Goal: Task Accomplishment & Management: Manage account settings

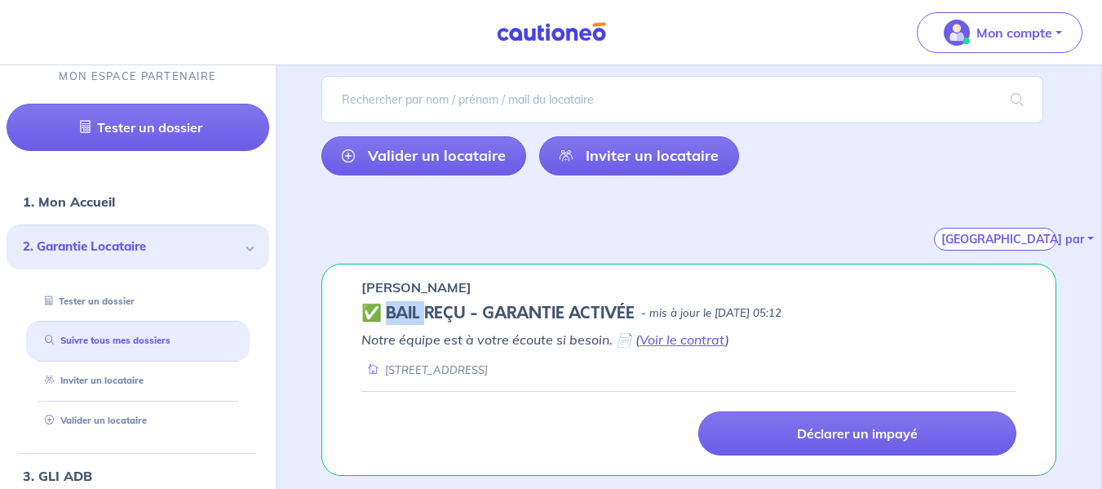
scroll to position [292, 0]
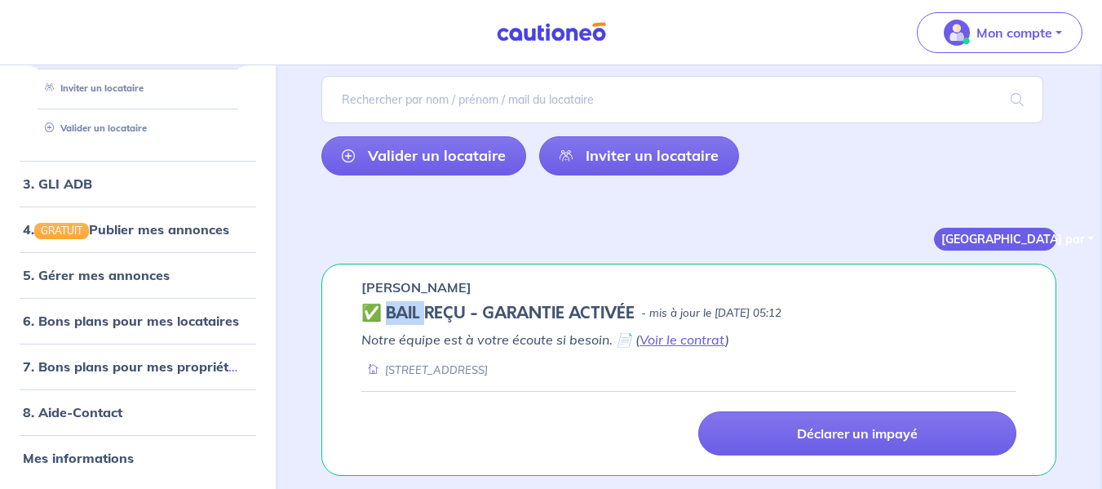
click at [1022, 234] on button "[GEOGRAPHIC_DATA] par" at bounding box center [995, 239] width 122 height 23
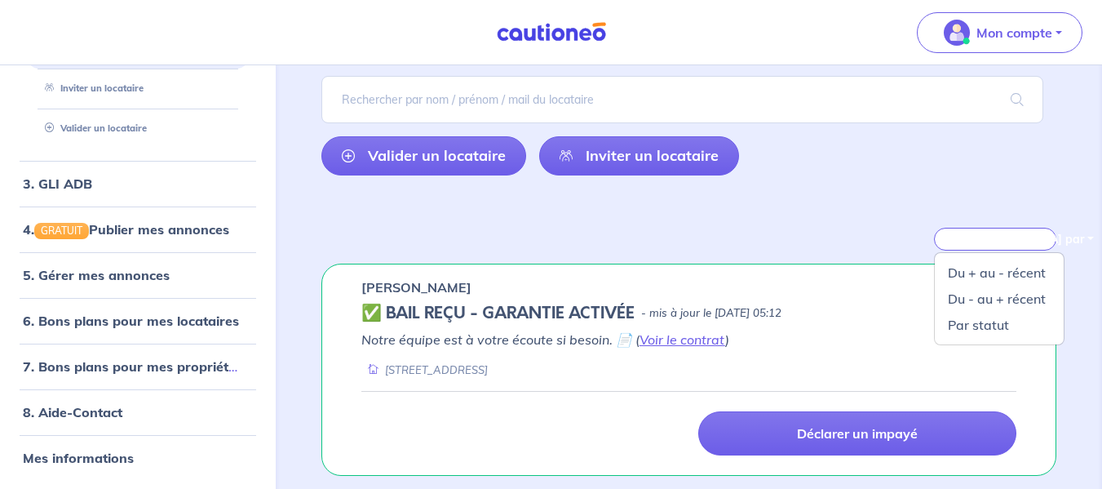
click at [851, 224] on div "Trier par Du + au - récent Du - au + récent Par statut" at bounding box center [688, 219] width 735 height 62
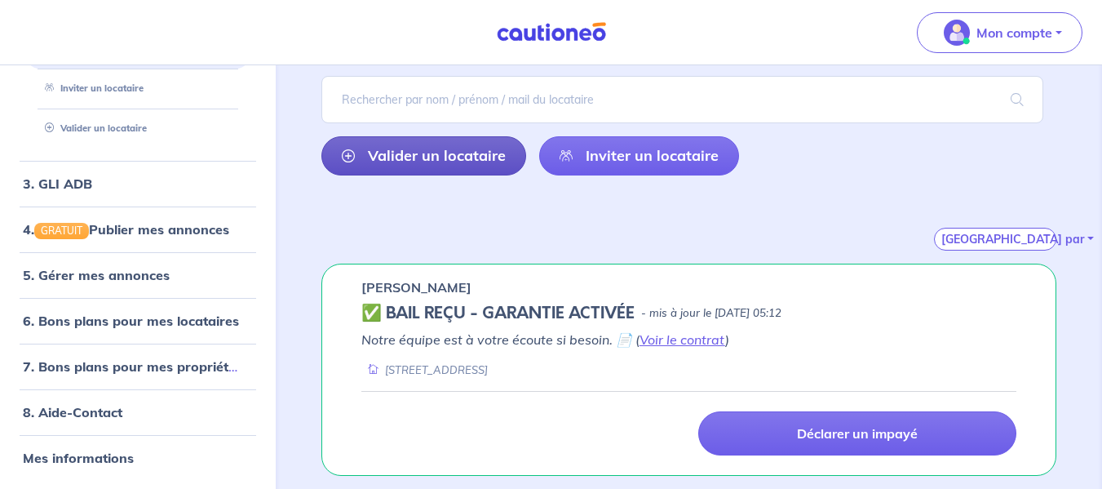
click at [464, 159] on link "Valider un locataire" at bounding box center [423, 155] width 205 height 39
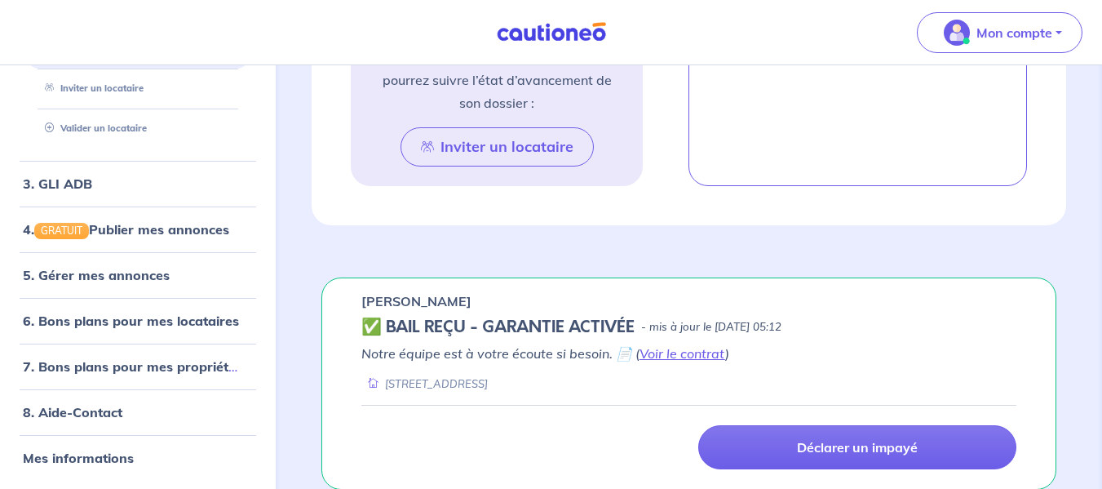
scroll to position [1226, 0]
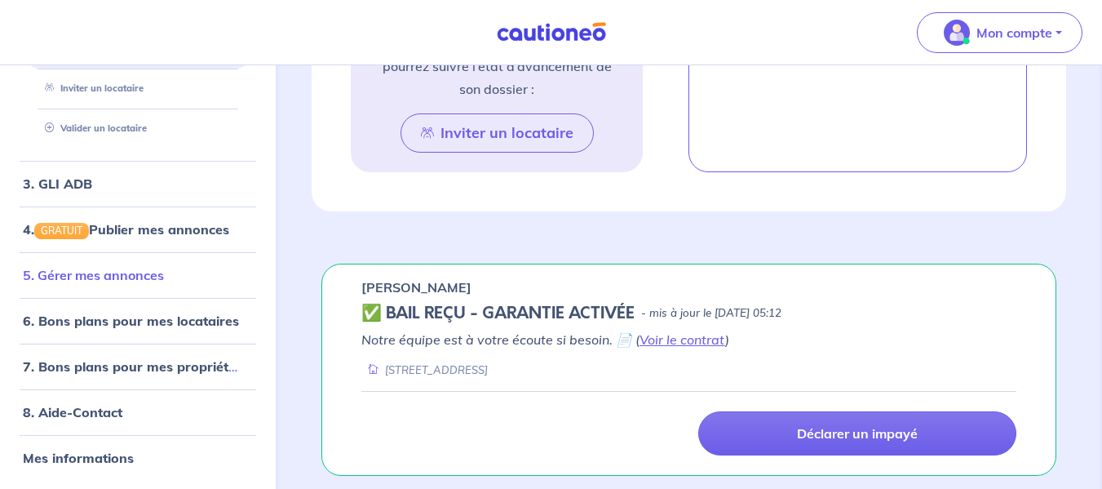
click at [108, 274] on link "5. Gérer mes annonces" at bounding box center [93, 275] width 141 height 16
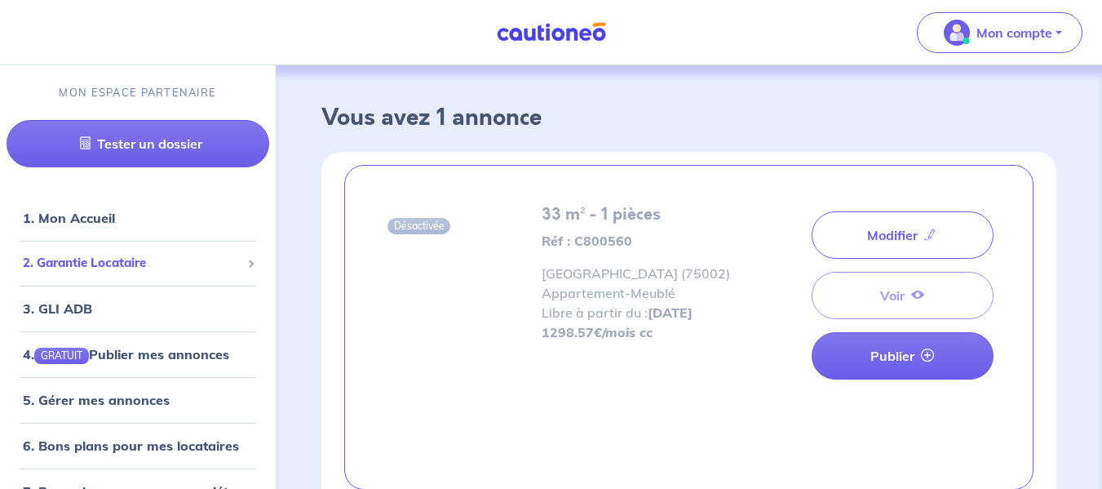
click at [166, 266] on span "2. Garantie Locataire" at bounding box center [132, 263] width 218 height 19
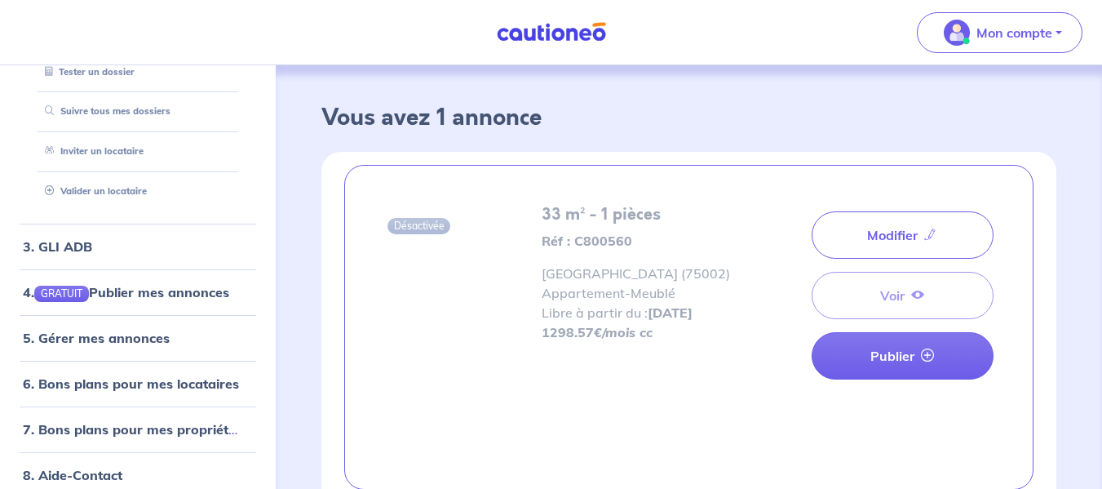
scroll to position [292, 0]
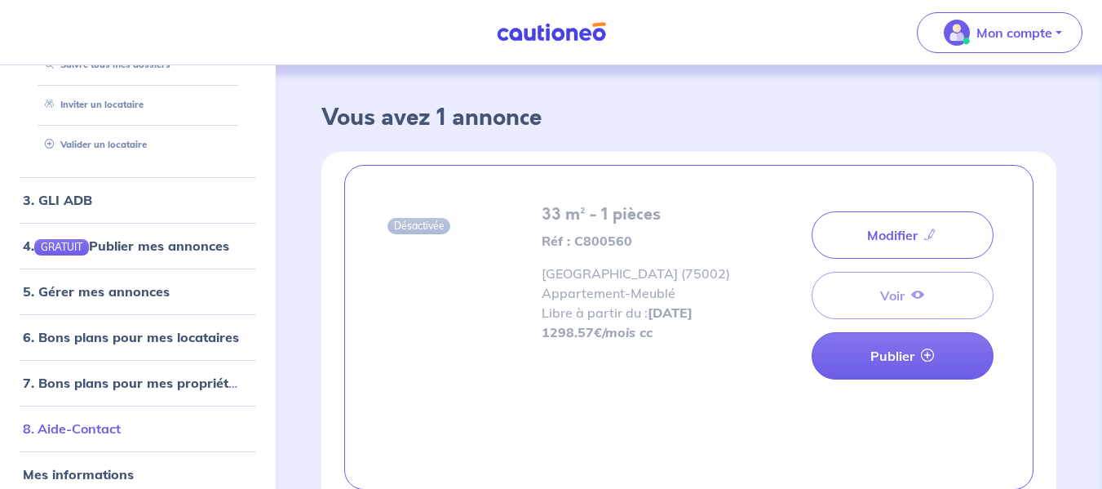
click at [59, 431] on link "8. Aide-Contact" at bounding box center [72, 428] width 98 height 16
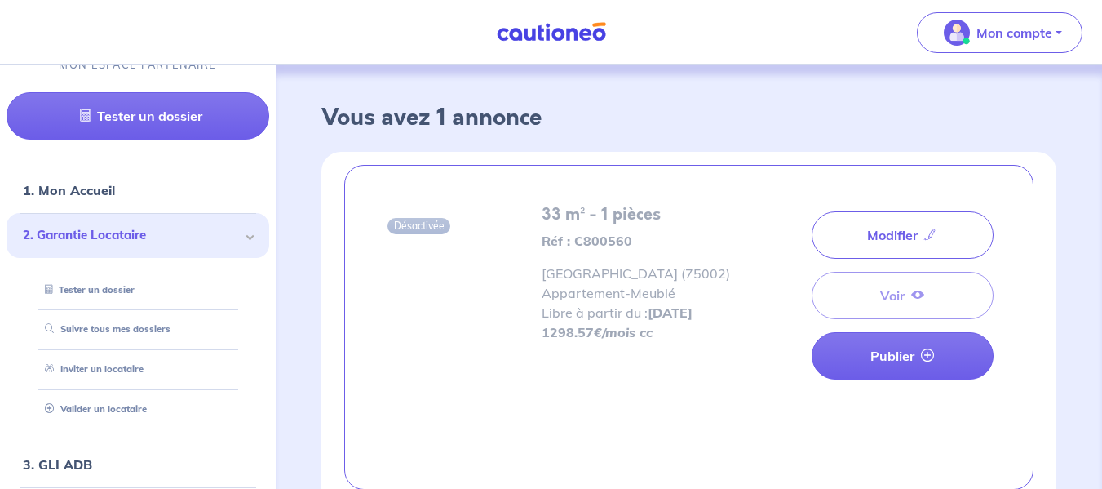
scroll to position [26, 0]
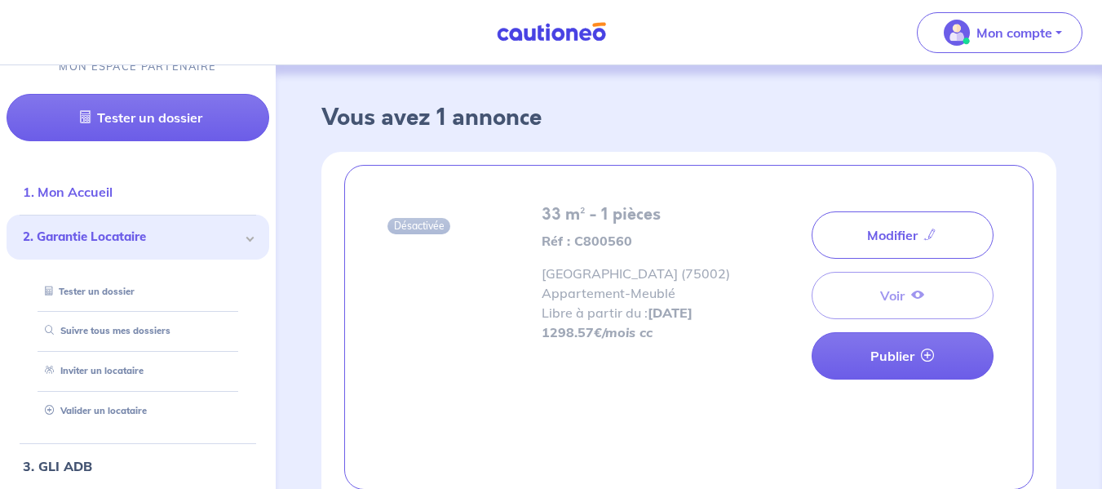
click at [105, 186] on link "1. Mon Accueil" at bounding box center [68, 192] width 90 height 16
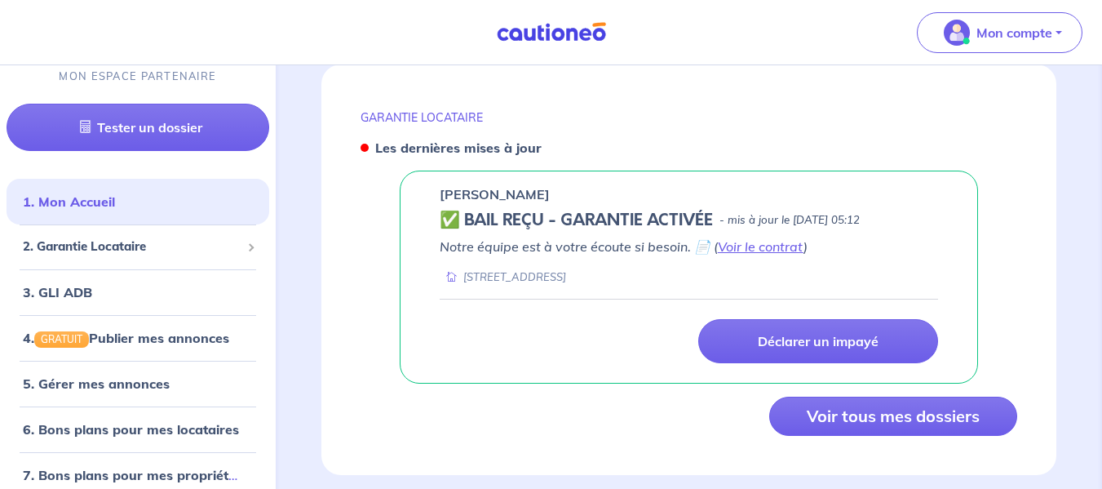
scroll to position [736, 0]
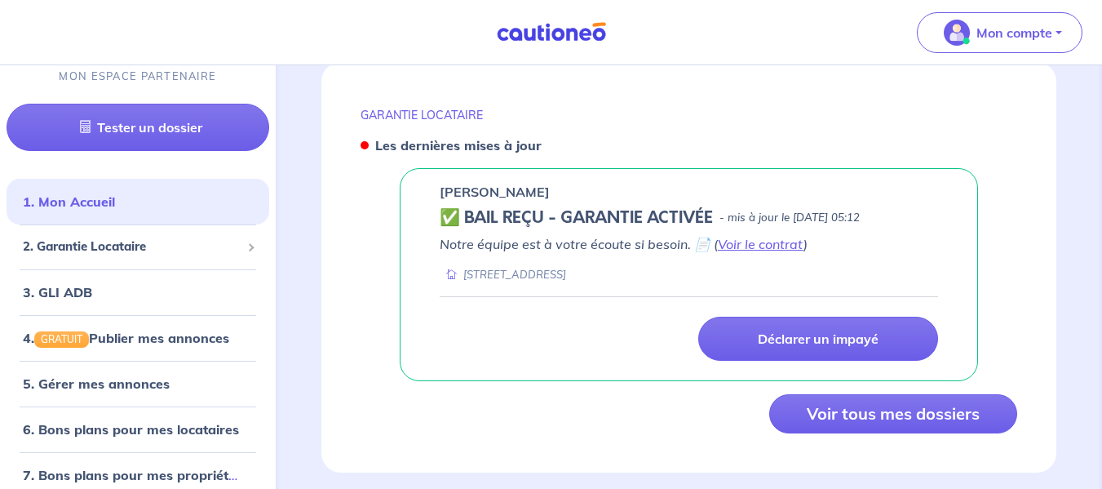
click at [450, 208] on h5 "✅ BAIL REÇU - GARANTIE ACTIVÉE" at bounding box center [576, 218] width 273 height 20
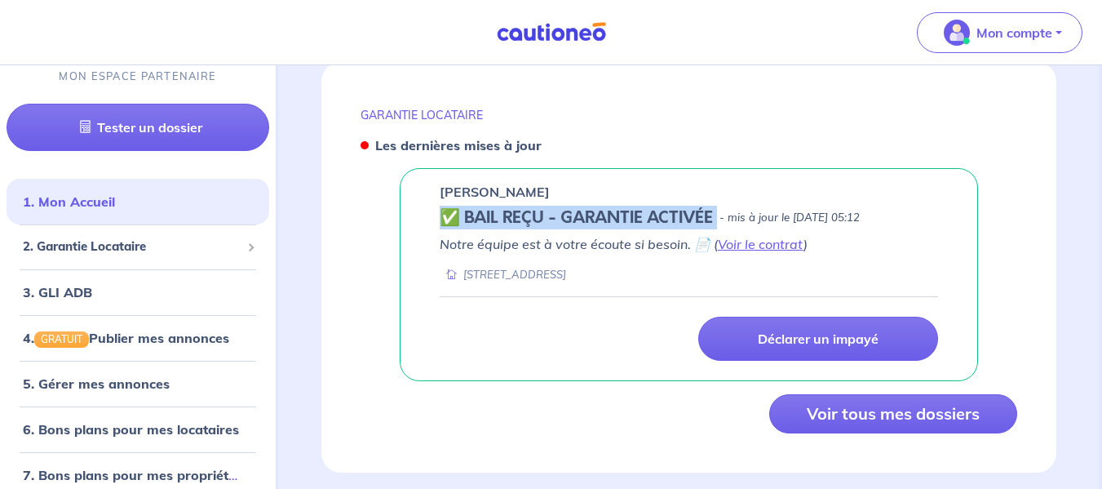
click at [450, 208] on h5 "✅ BAIL REÇU - GARANTIE ACTIVÉE" at bounding box center [576, 218] width 273 height 20
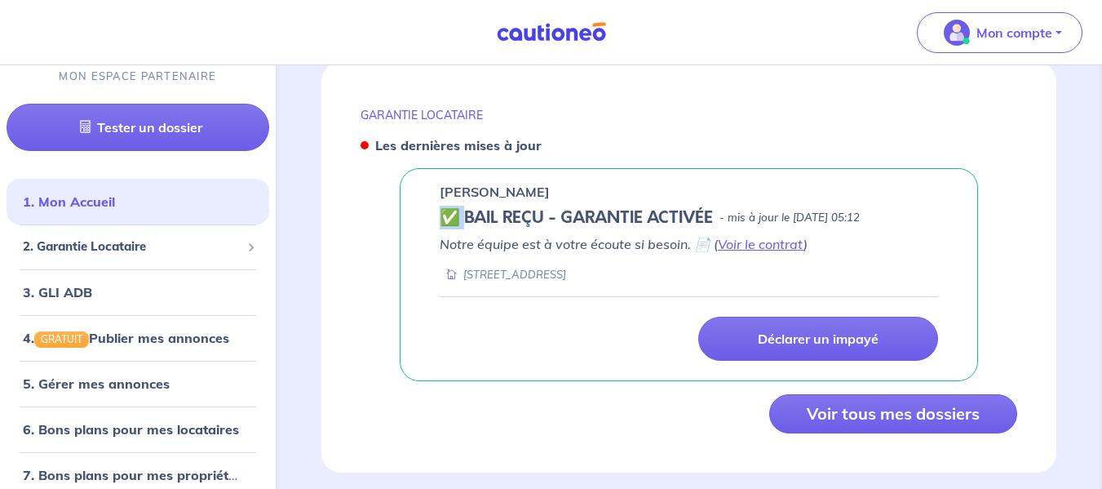
click at [450, 208] on h5 "✅ BAIL REÇU - GARANTIE ACTIVÉE" at bounding box center [576, 218] width 273 height 20
click at [755, 236] on link "Voir le contrat" at bounding box center [761, 244] width 86 height 16
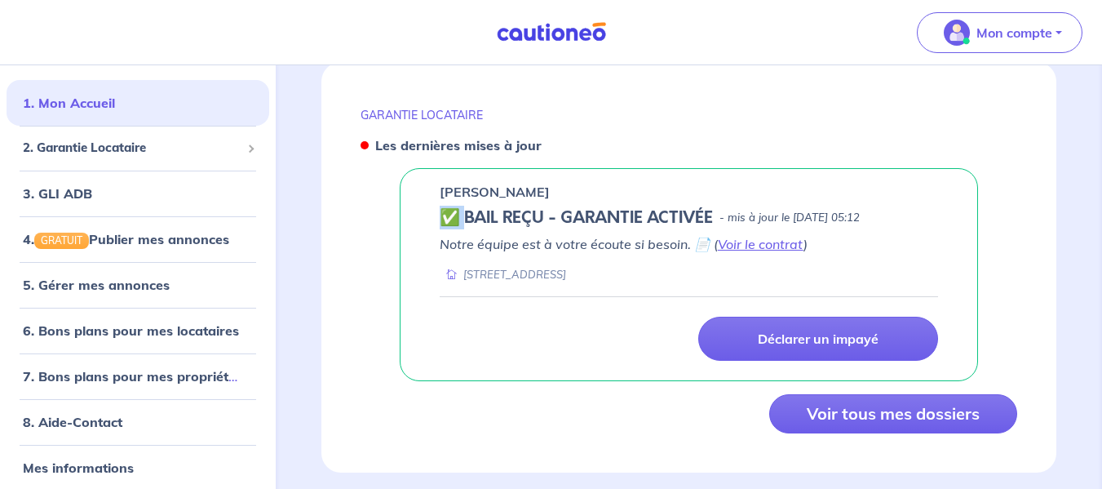
scroll to position [108, 0]
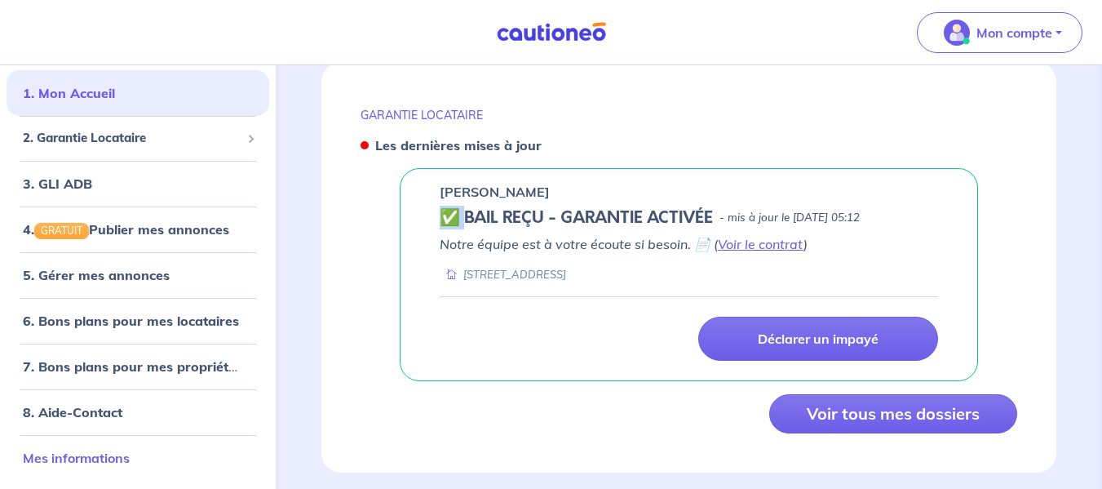
click at [55, 458] on link "Mes informations" at bounding box center [76, 457] width 107 height 16
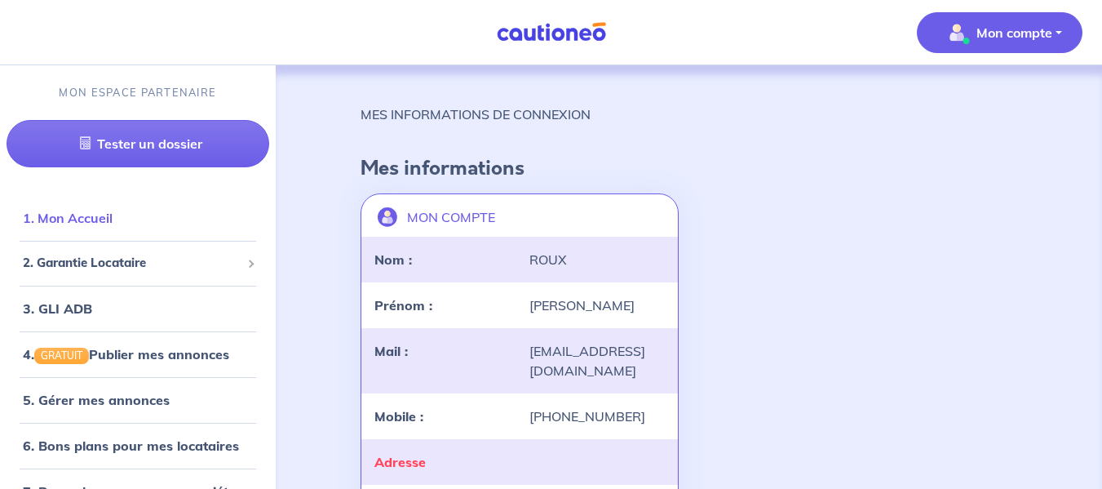
click at [77, 219] on link "1. Mon Accueil" at bounding box center [68, 218] width 90 height 16
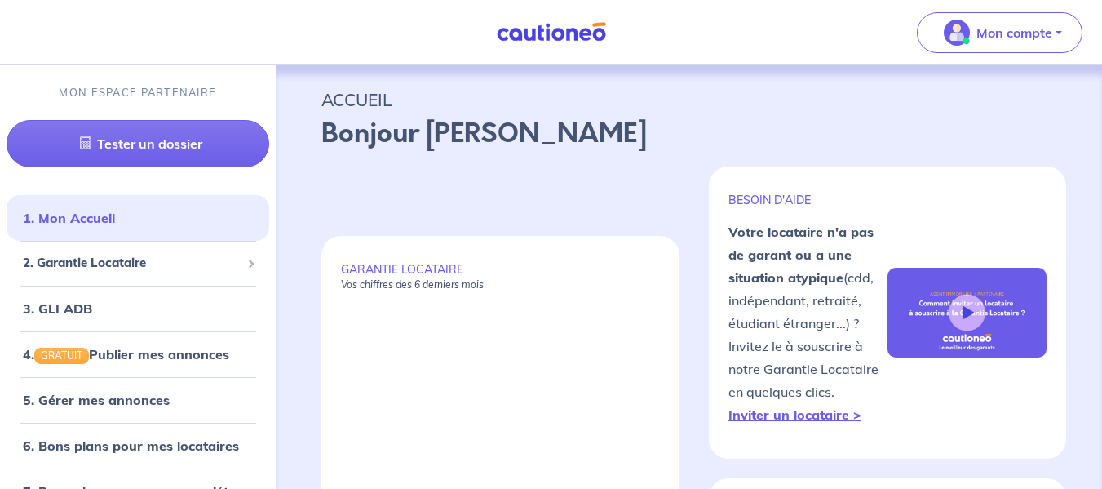
click at [412, 266] on p "GARANTIE LOCATAIRE Vos chiffres des 6 derniers mois" at bounding box center [500, 276] width 319 height 29
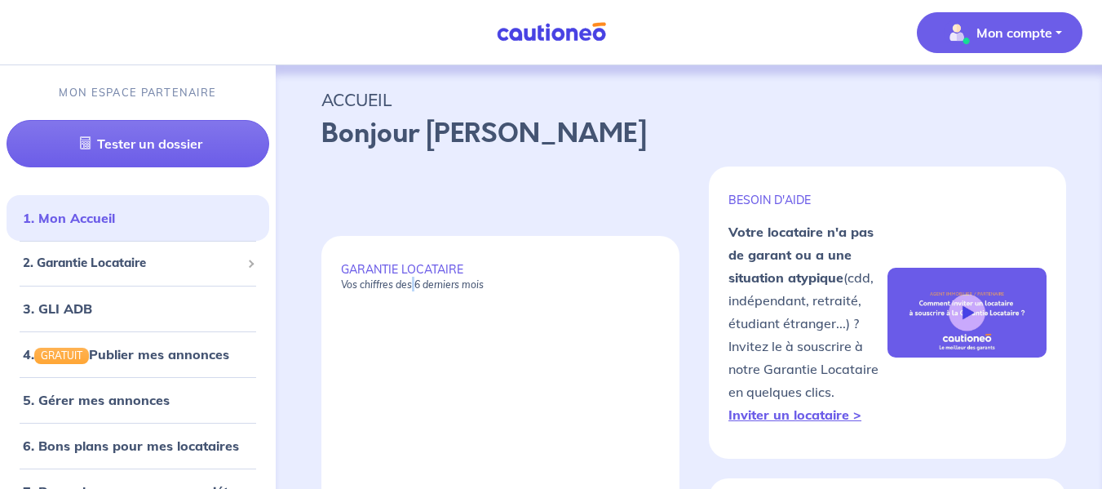
click at [1049, 33] on p "Mon compte" at bounding box center [1014, 33] width 76 height 20
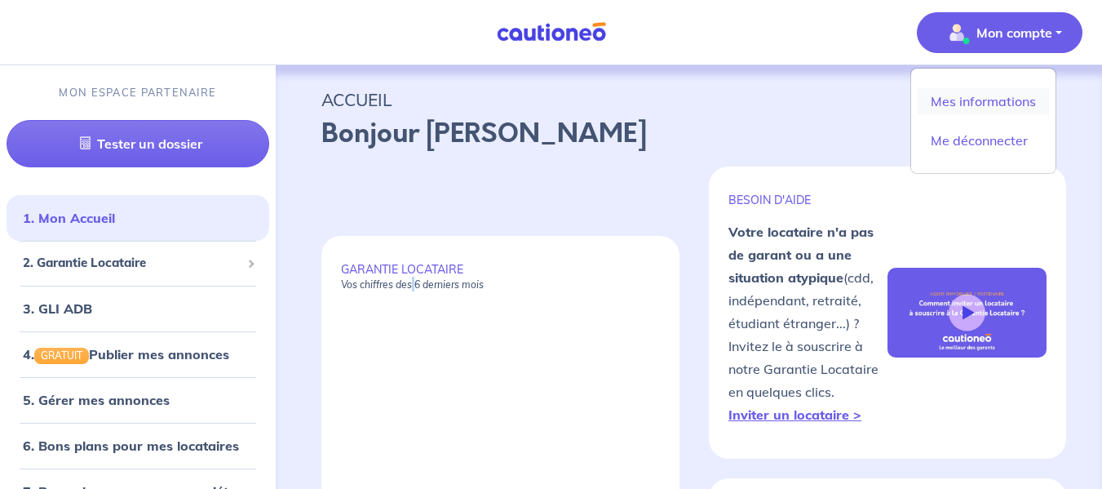
click at [977, 100] on link "Mes informations" at bounding box center [983, 101] width 131 height 26
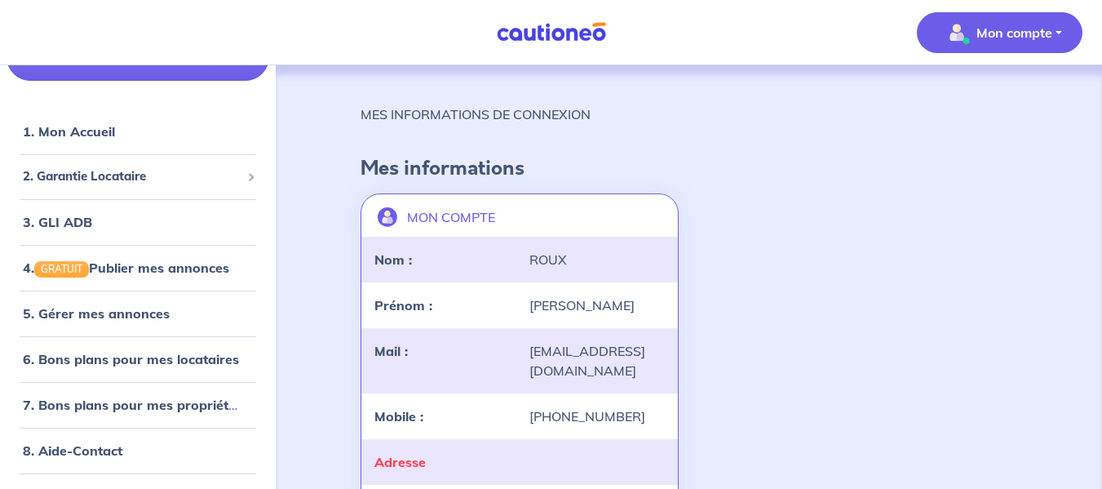
scroll to position [108, 0]
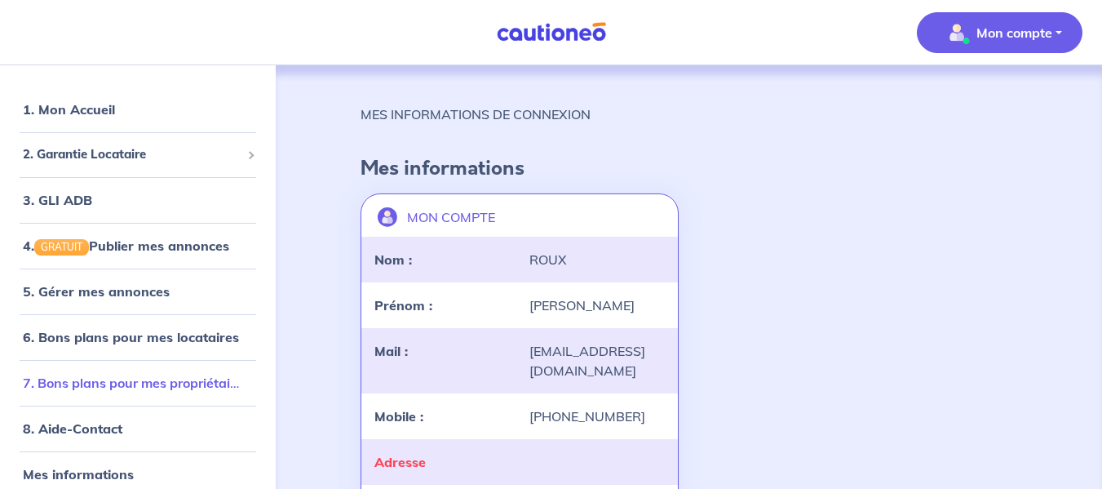
click at [77, 386] on link "7. Bons plans pour mes propriétaires" at bounding box center [136, 382] width 226 height 16
click at [179, 155] on span "2. Garantie Locataire" at bounding box center [132, 154] width 218 height 19
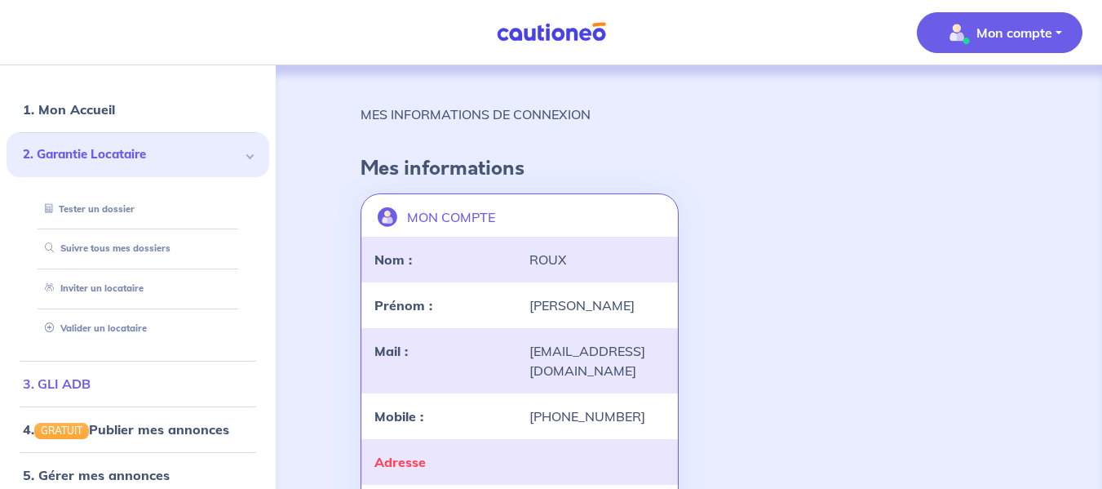
click at [91, 389] on link "3. GLI ADB" at bounding box center [57, 383] width 68 height 16
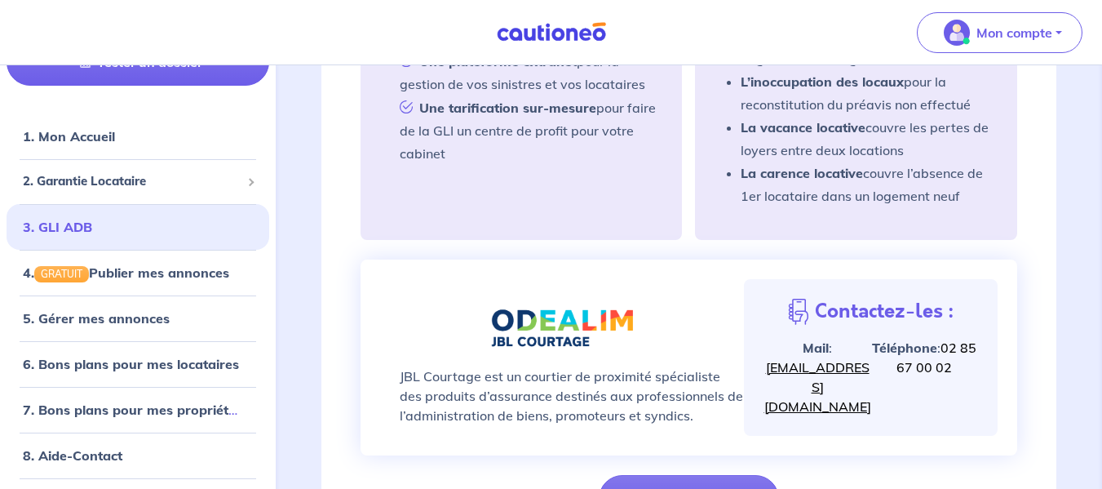
scroll to position [108, 0]
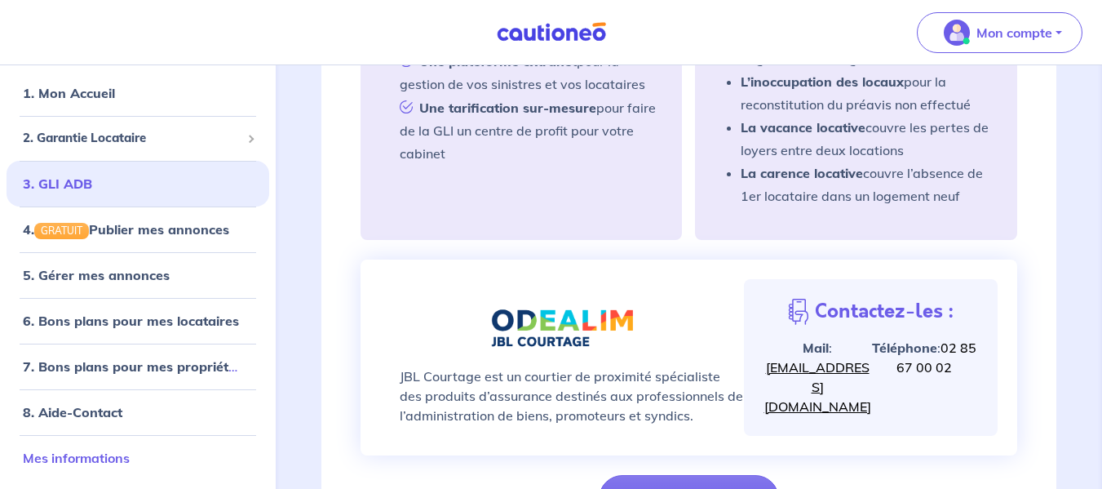
click at [73, 459] on link "Mes informations" at bounding box center [76, 457] width 107 height 16
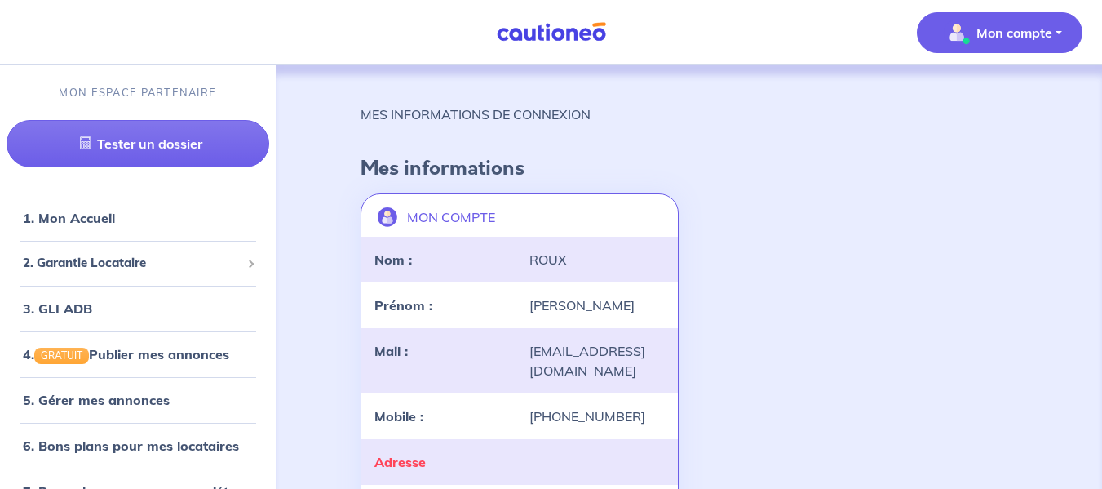
click at [537, 351] on div "[EMAIL_ADDRESS][DOMAIN_NAME]" at bounding box center [597, 360] width 155 height 39
click at [90, 217] on link "1. Mon Accueil" at bounding box center [68, 218] width 90 height 16
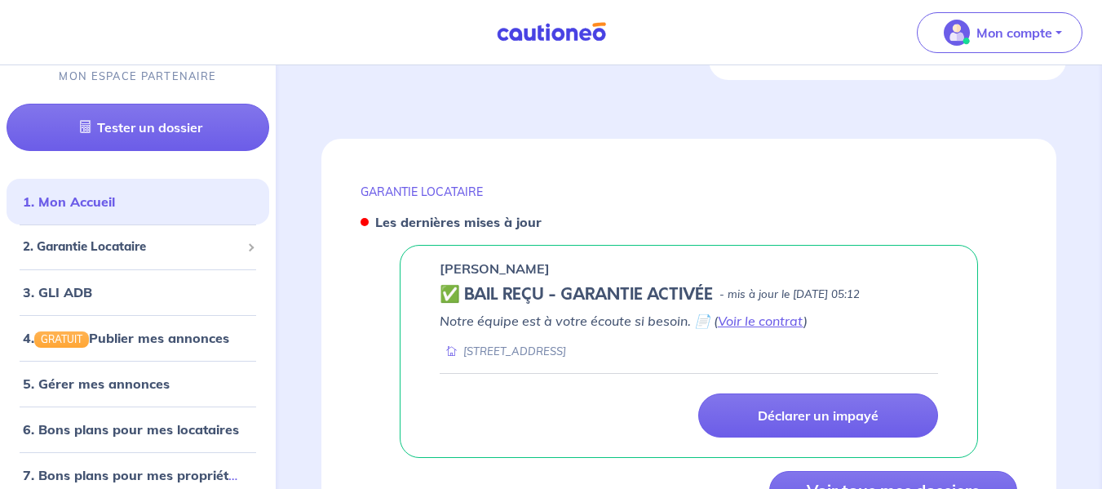
scroll to position [742, 0]
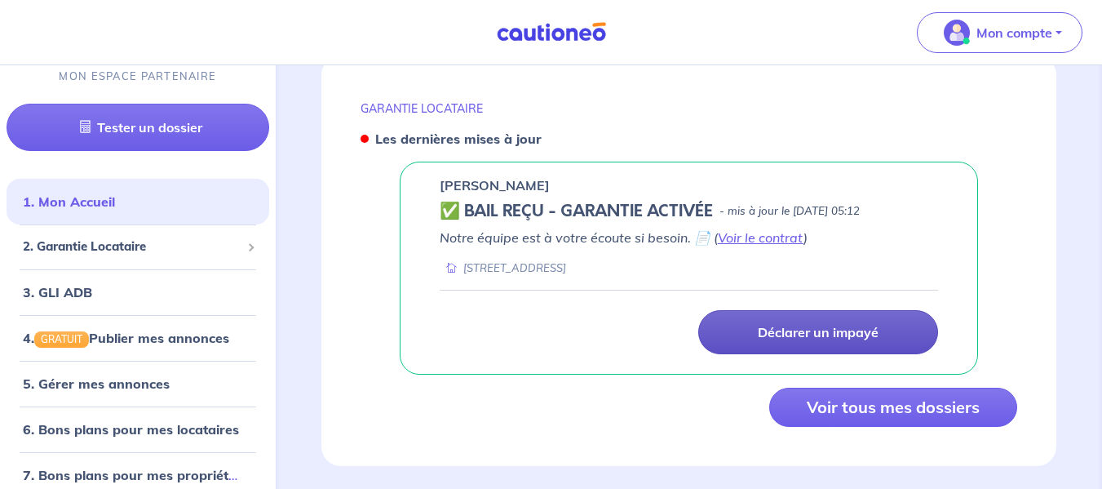
click at [768, 321] on link "Déclarer un impayé" at bounding box center [818, 332] width 240 height 44
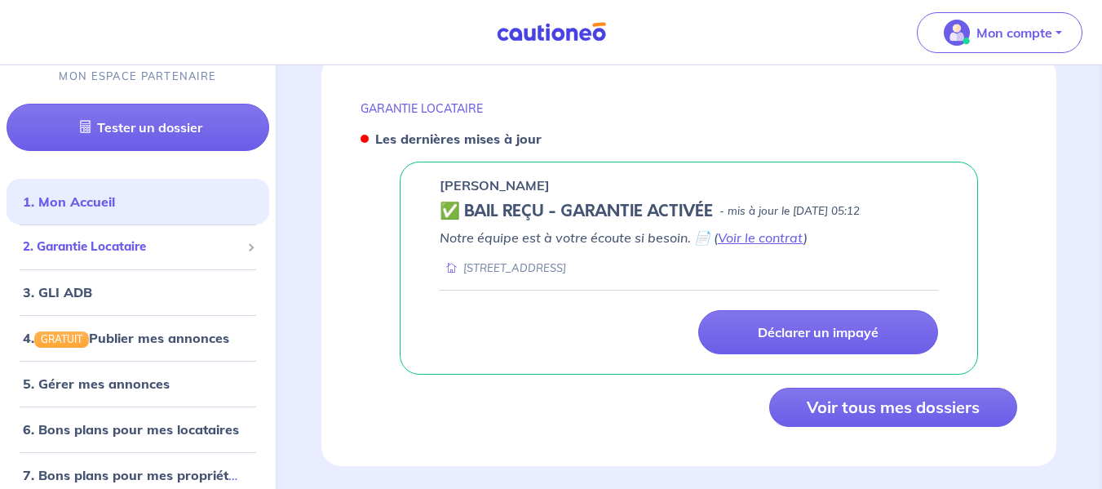
click at [98, 239] on span "2. Garantie Locataire" at bounding box center [132, 246] width 218 height 19
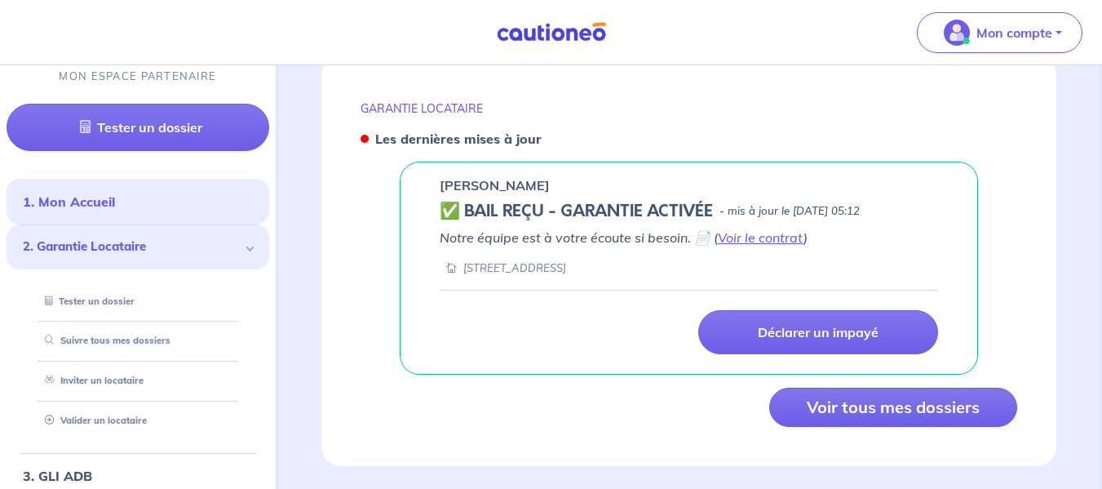
click at [97, 239] on span "2. Garantie Locataire" at bounding box center [132, 246] width 218 height 19
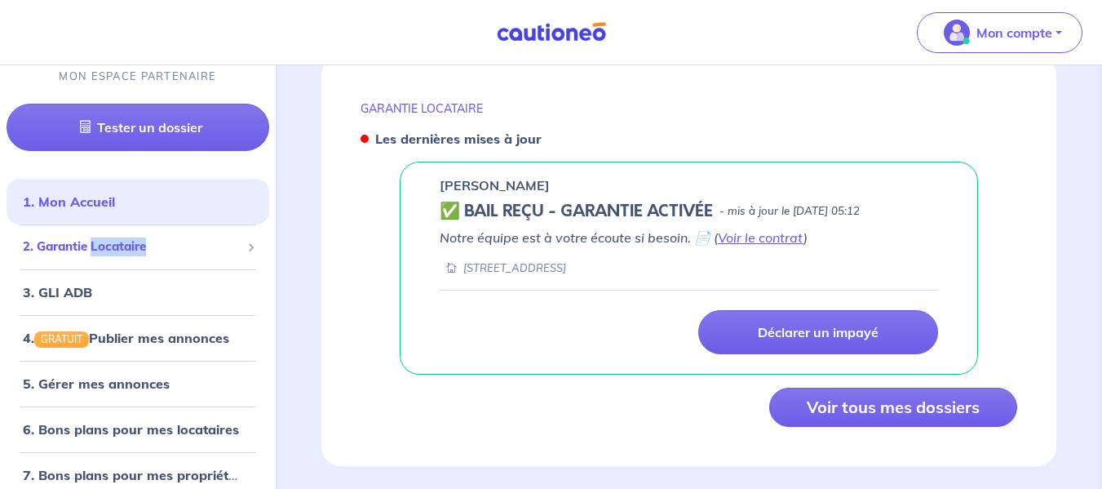
click at [97, 239] on span "2. Garantie Locataire" at bounding box center [132, 246] width 218 height 19
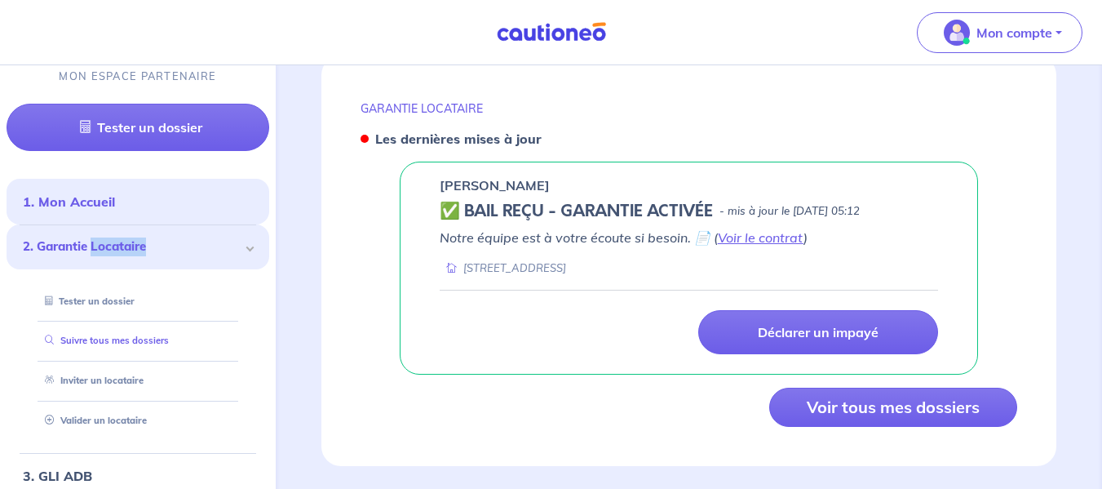
click at [91, 342] on link "Suivre tous mes dossiers" at bounding box center [103, 339] width 131 height 11
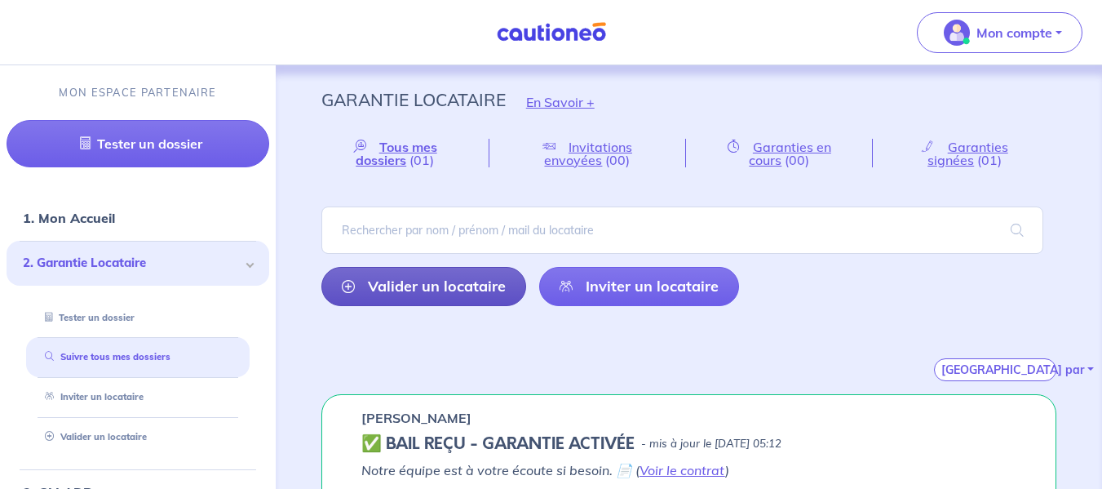
click at [462, 281] on link "Valider un locataire" at bounding box center [423, 286] width 205 height 39
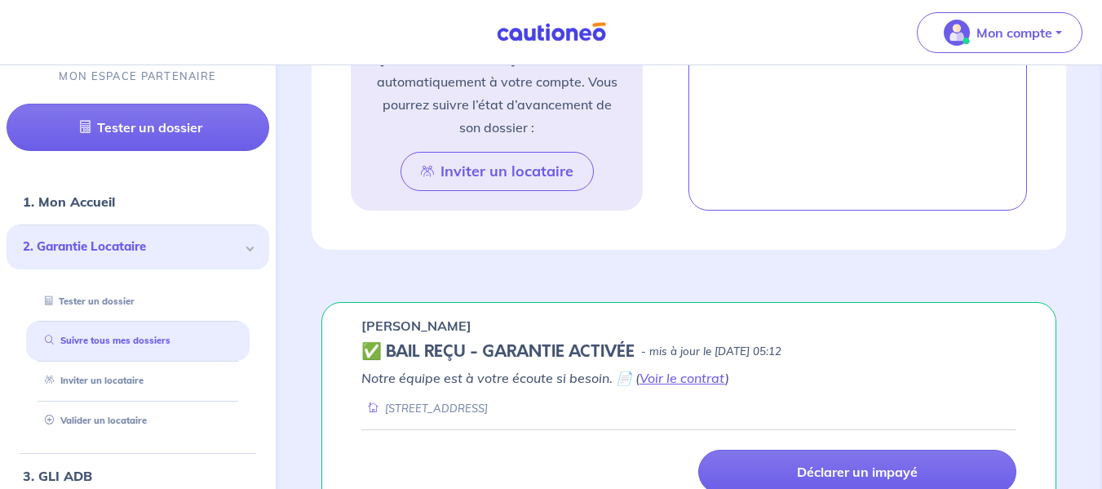
scroll to position [1191, 0]
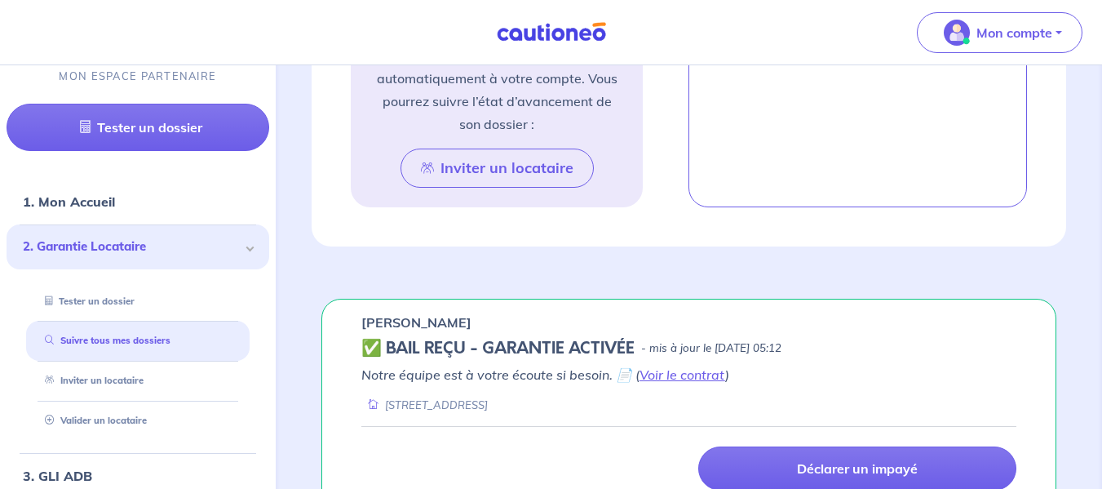
click at [487, 348] on h5 "✅ BAIL REÇU - GARANTIE ACTIVÉE" at bounding box center [497, 349] width 273 height 20
click at [484, 334] on div "[PERSON_NAME] REÇU - GARANTIE ACTIVÉE - mis à jour le [DATE] 05:12 Notre équipe…" at bounding box center [688, 405] width 735 height 212
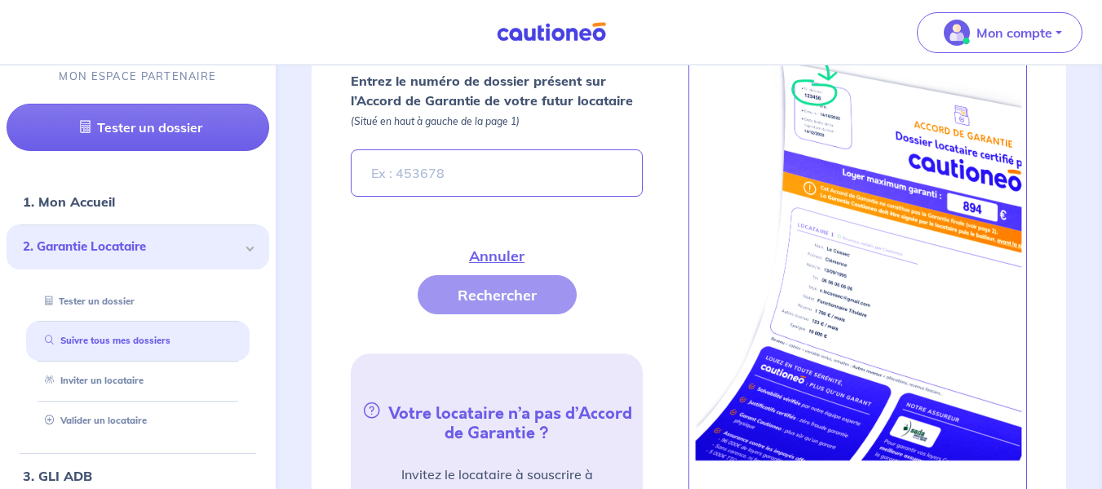
scroll to position [747, 0]
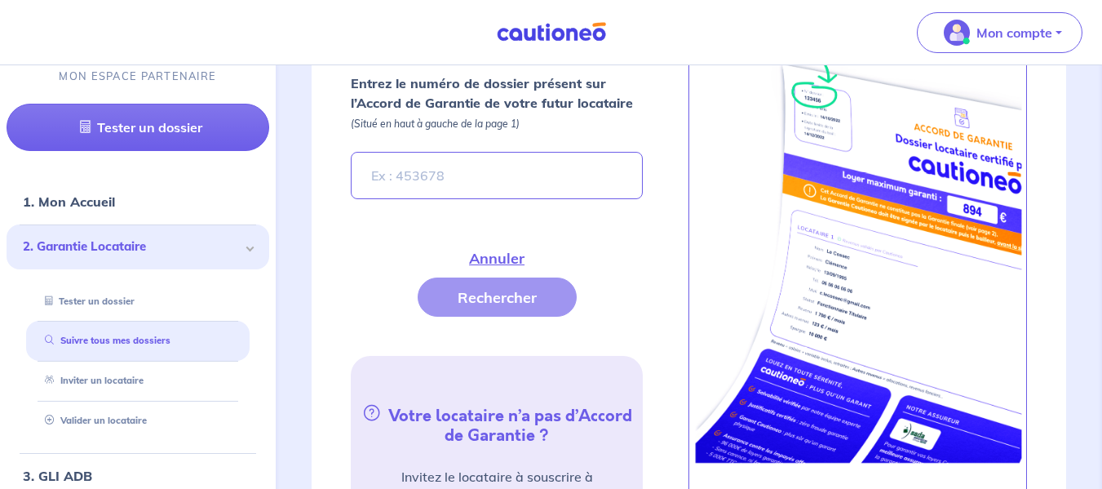
click at [1070, 252] on div "Fermer Valider un locataire Vous avez retenu un candidat locataire avec un Acco…" at bounding box center [688, 188] width 813 height 1082
